Goal: Task Accomplishment & Management: Use online tool/utility

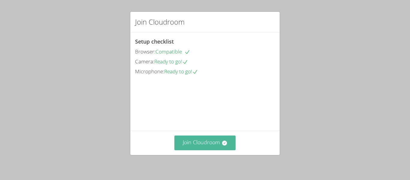
click at [220, 139] on button "Join Cloudroom" at bounding box center [206, 143] width 62 height 15
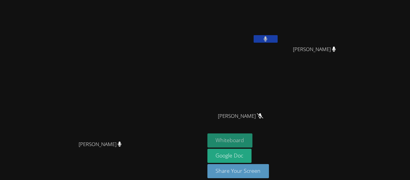
click at [253, 141] on button "Whiteboard" at bounding box center [230, 140] width 45 height 14
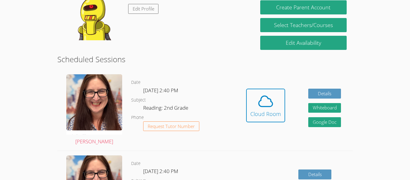
scroll to position [117, 0]
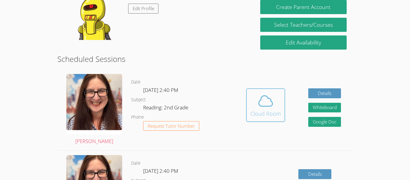
click at [267, 102] on icon at bounding box center [266, 101] width 17 height 17
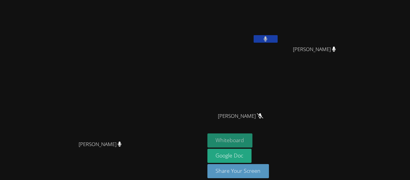
click at [253, 137] on button "Whiteboard" at bounding box center [230, 140] width 45 height 14
